Goal: Register for event/course

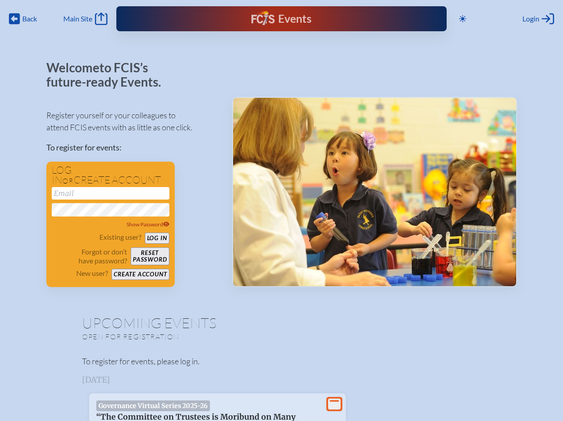
click at [23, 19] on span "Back" at bounding box center [29, 18] width 15 height 9
click at [463, 19] on icon at bounding box center [462, 18] width 7 height 7
click at [538, 19] on span "Login" at bounding box center [531, 18] width 17 height 9
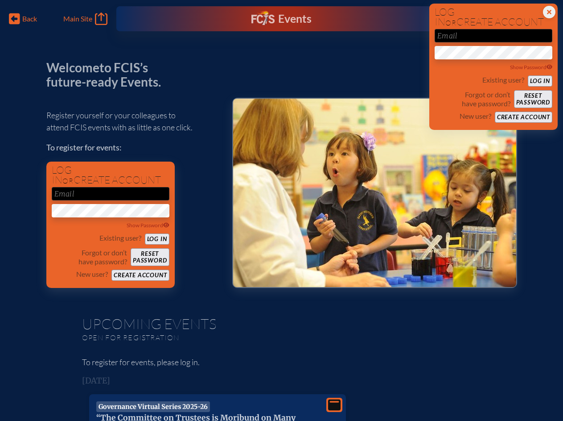
click at [111, 224] on div "Show Password" at bounding box center [111, 225] width 118 height 9
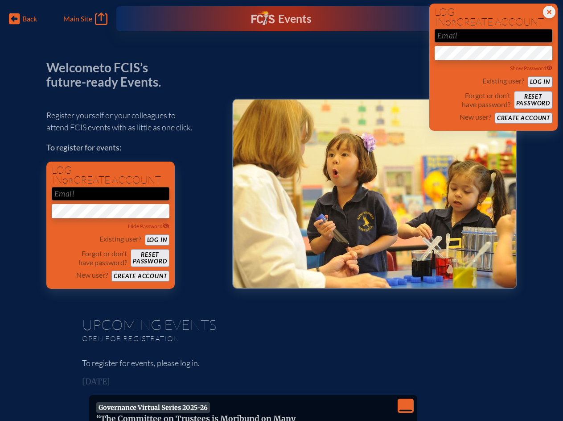
click at [400, 404] on icon "View Less" at bounding box center [406, 405] width 12 height 12
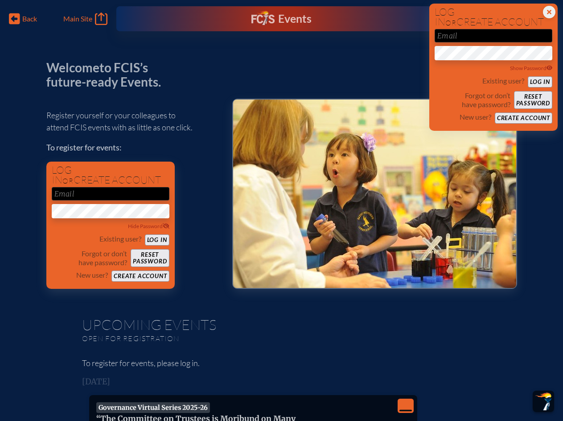
scroll to position [388, 0]
